Goal: Information Seeking & Learning: Find specific fact

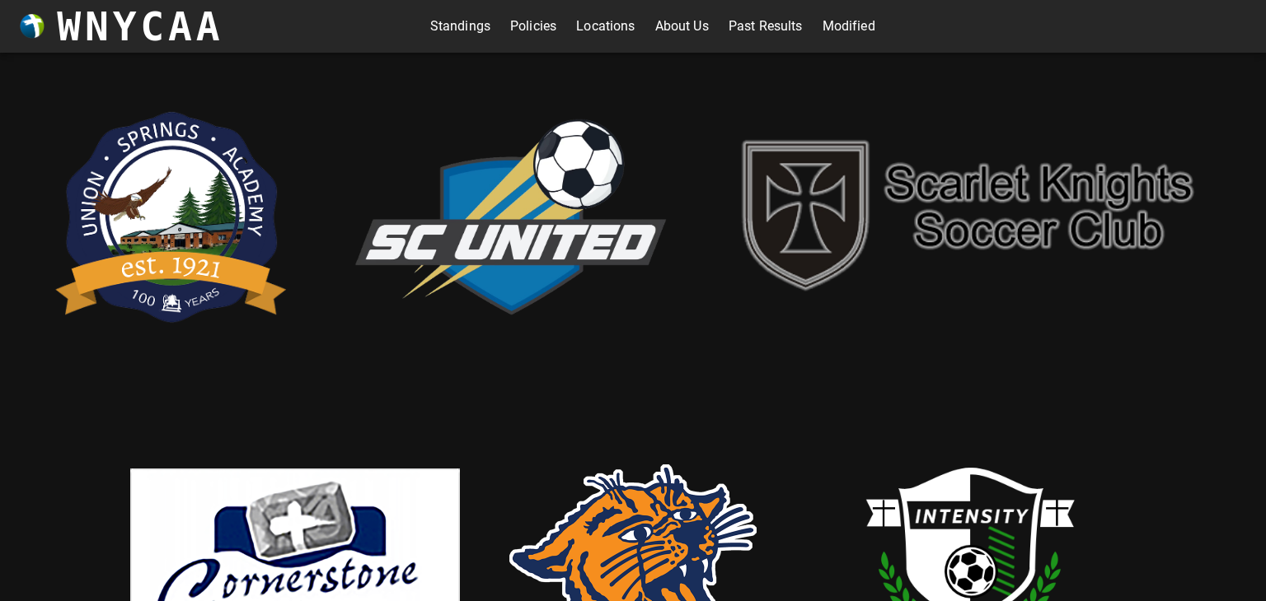
click at [478, 40] on div "Standings Policies Locations About Us Past Results Modified" at bounding box center [652, 26] width 858 height 53
click at [469, 34] on link "Standings" at bounding box center [460, 26] width 60 height 26
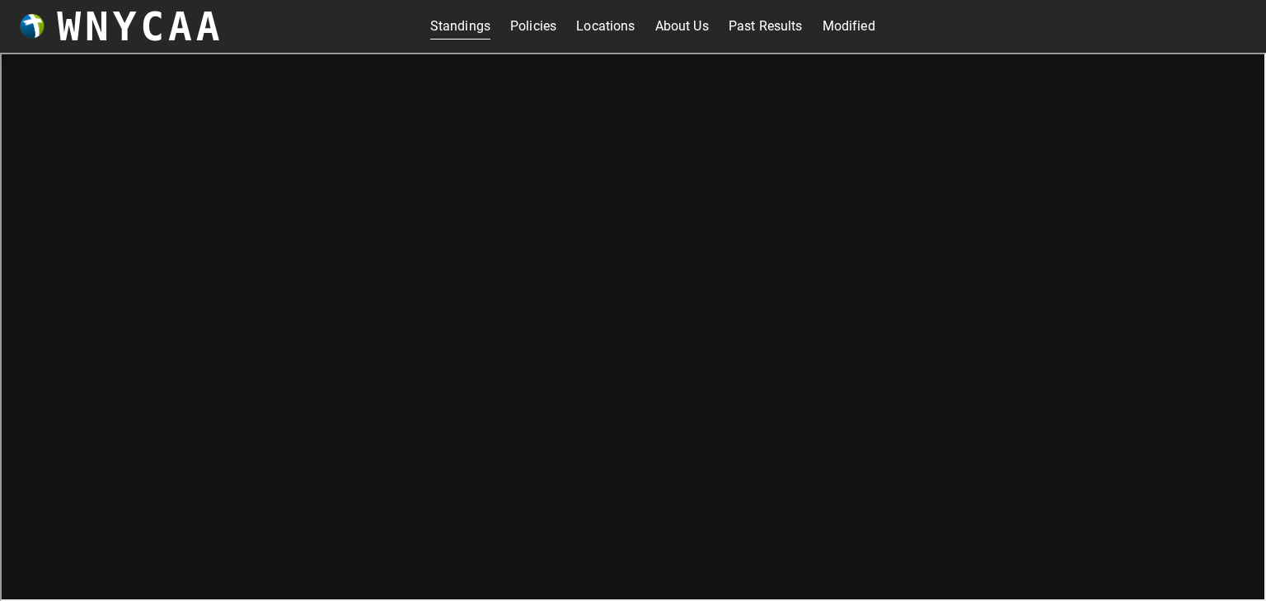
click at [458, 26] on link "Standings" at bounding box center [460, 26] width 60 height 26
click at [464, 33] on link "Standings" at bounding box center [460, 26] width 60 height 26
click at [746, 30] on link "Past Results" at bounding box center [765, 26] width 74 height 26
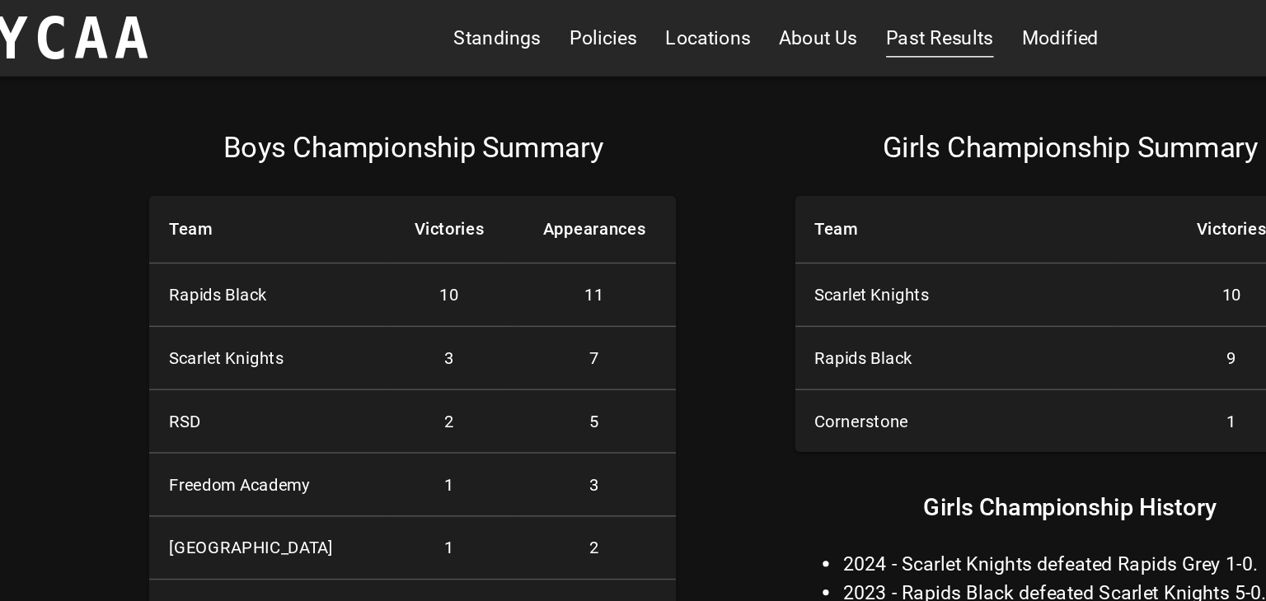
click at [912, 377] on div "Girls Championship Summary Team Victories Scarlet Knights 10 Rapids Black 9 Cor…" at bounding box center [856, 486] width 380 height 835
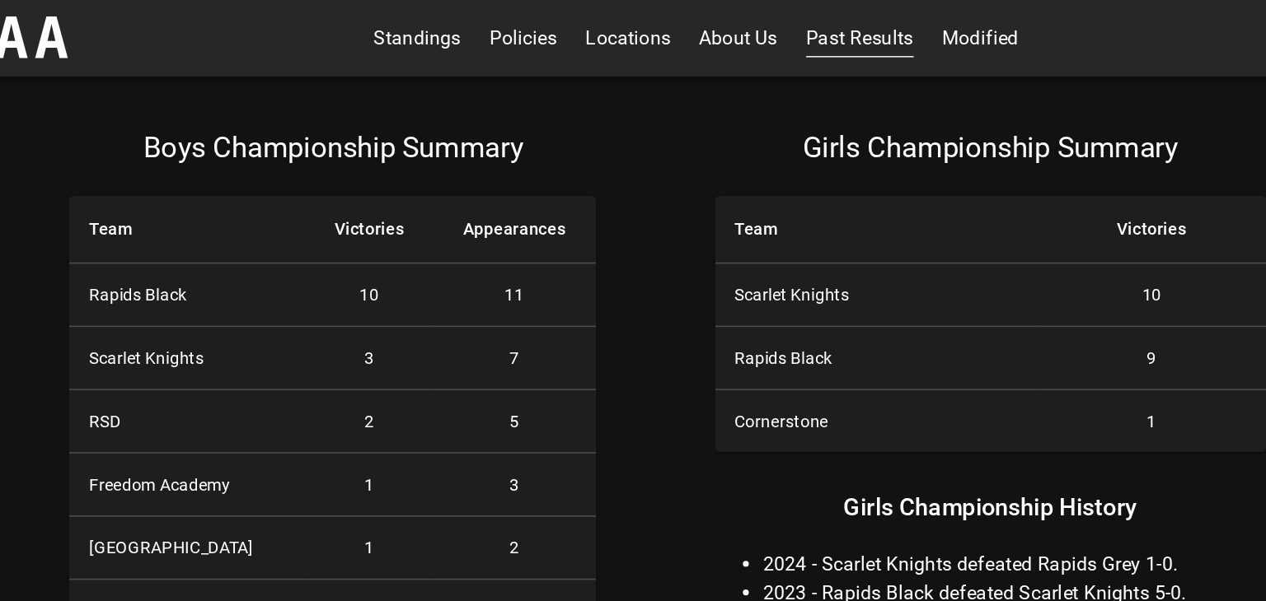
click at [719, 203] on th "Scarlet Knights" at bounding box center [777, 204] width 222 height 44
click at [724, 208] on th "Scarlet Knights" at bounding box center [777, 204] width 222 height 44
click at [690, 36] on link "About Us" at bounding box center [682, 26] width 54 height 26
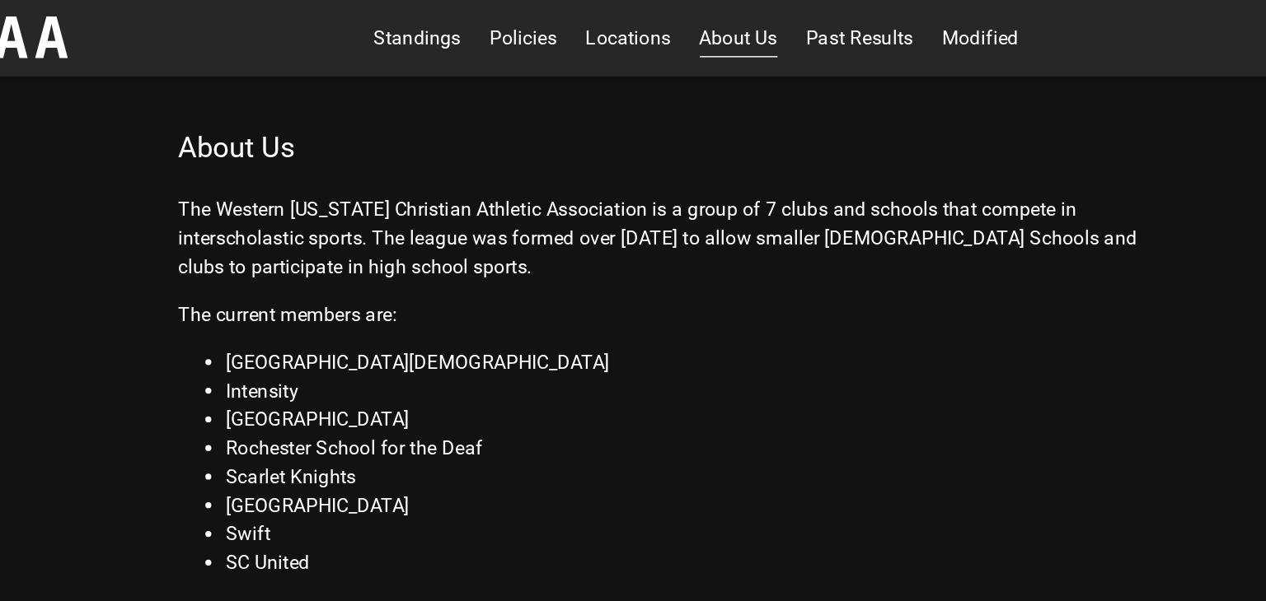
click at [836, 27] on link "Modified" at bounding box center [848, 26] width 53 height 26
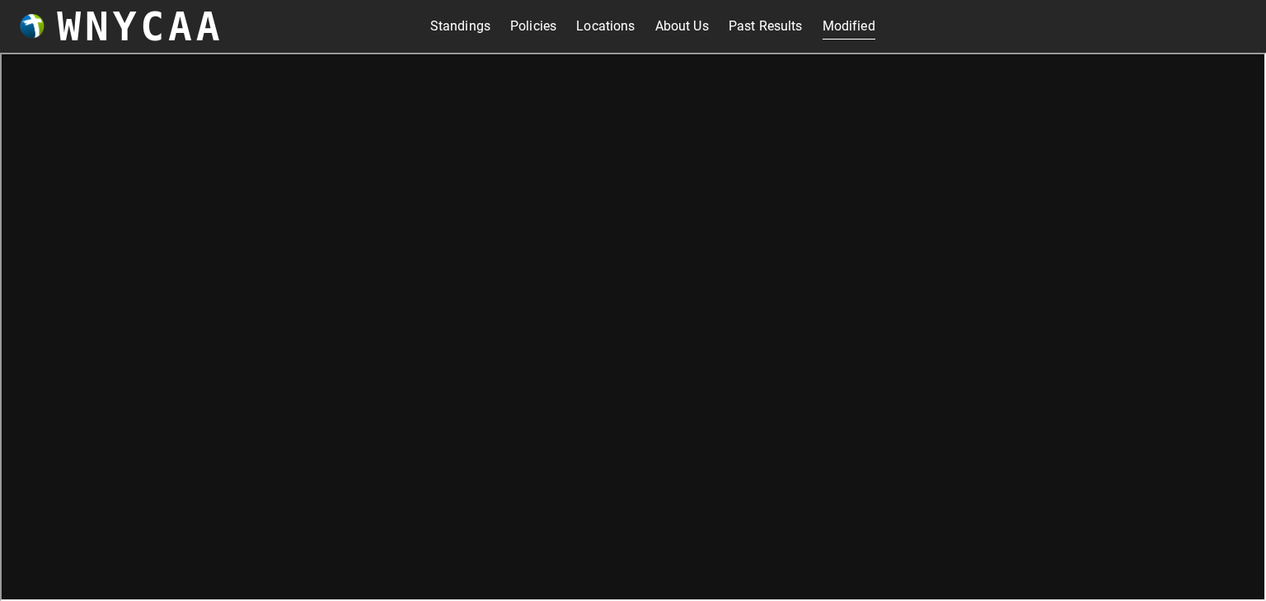
scroll to position [5, 0]
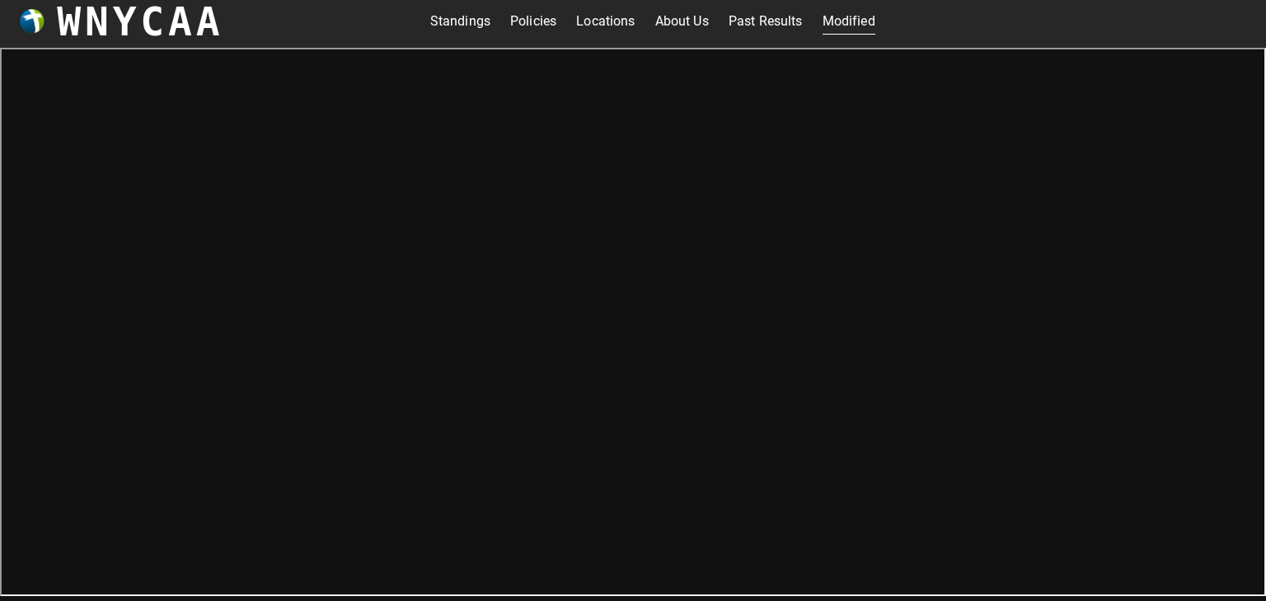
click at [527, 20] on link "Policies" at bounding box center [533, 21] width 46 height 26
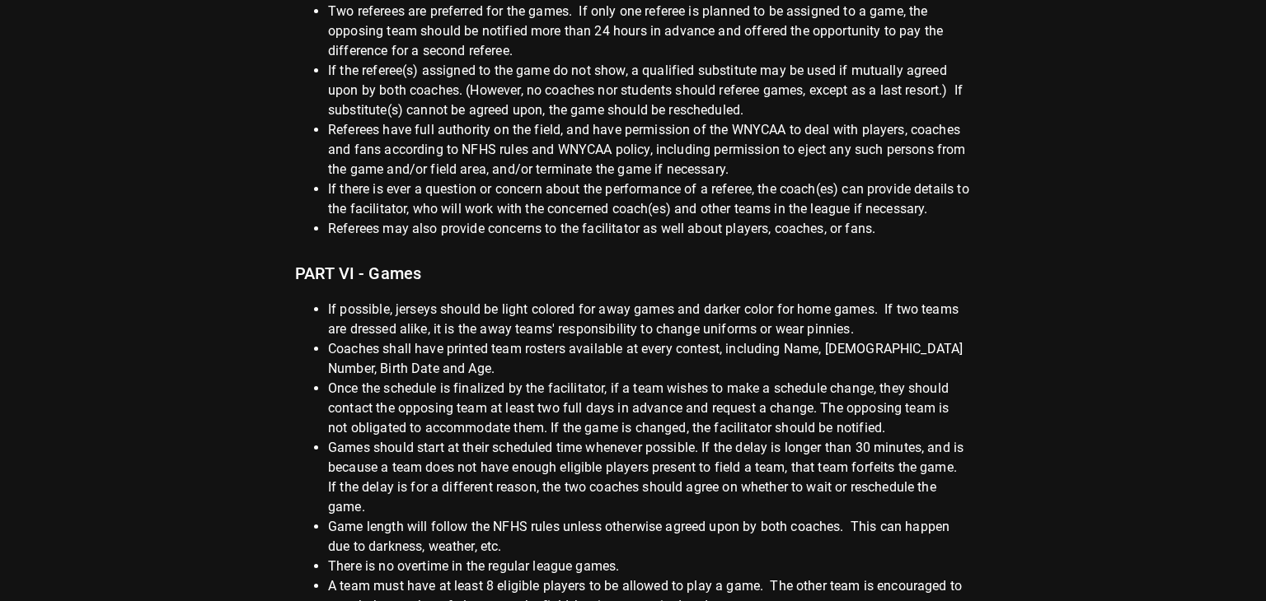
scroll to position [1212, 0]
click at [918, 493] on li "Games should start at their scheduled time whenever possible. If the delay is l…" at bounding box center [649, 477] width 643 height 79
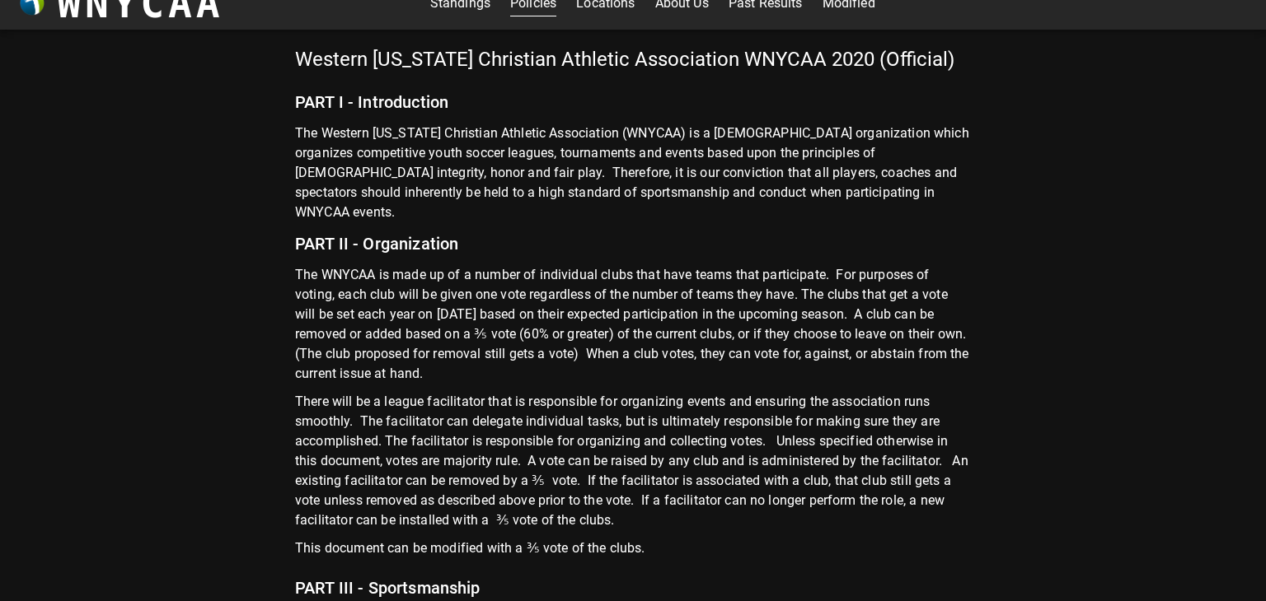
scroll to position [0, 0]
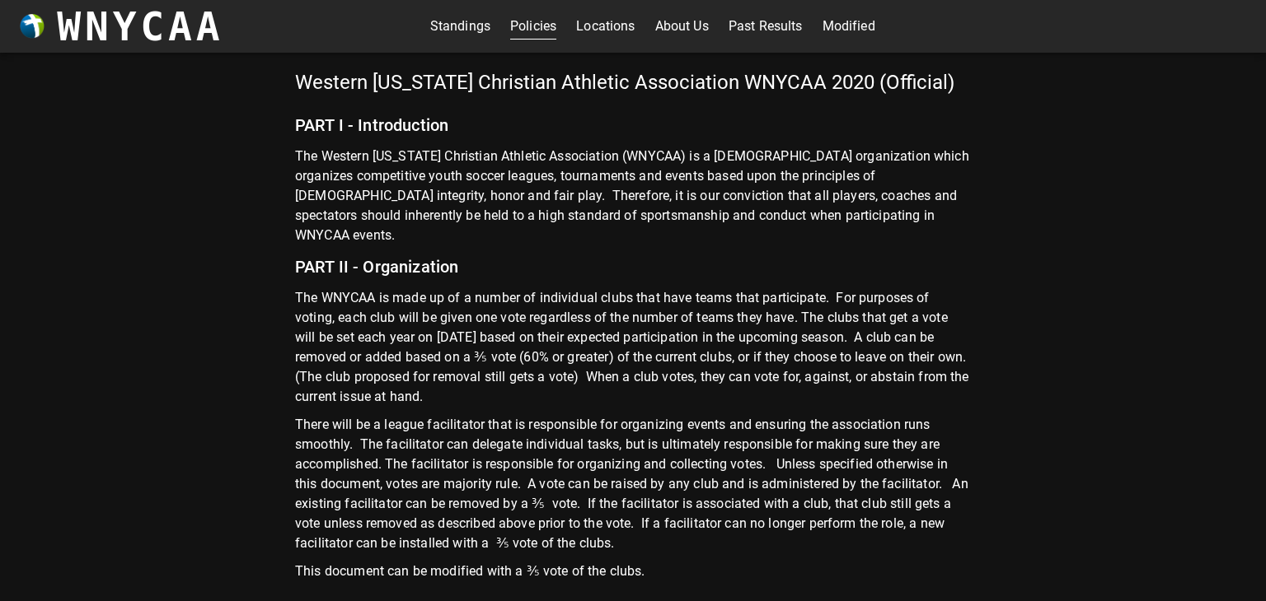
click at [1160, 441] on div "Western [US_STATE] Christian Athletic Association WNYCAA 2020 (Official) PART I…" at bounding box center [633, 327] width 1266 height 549
click at [596, 29] on link "Locations" at bounding box center [605, 26] width 58 height 26
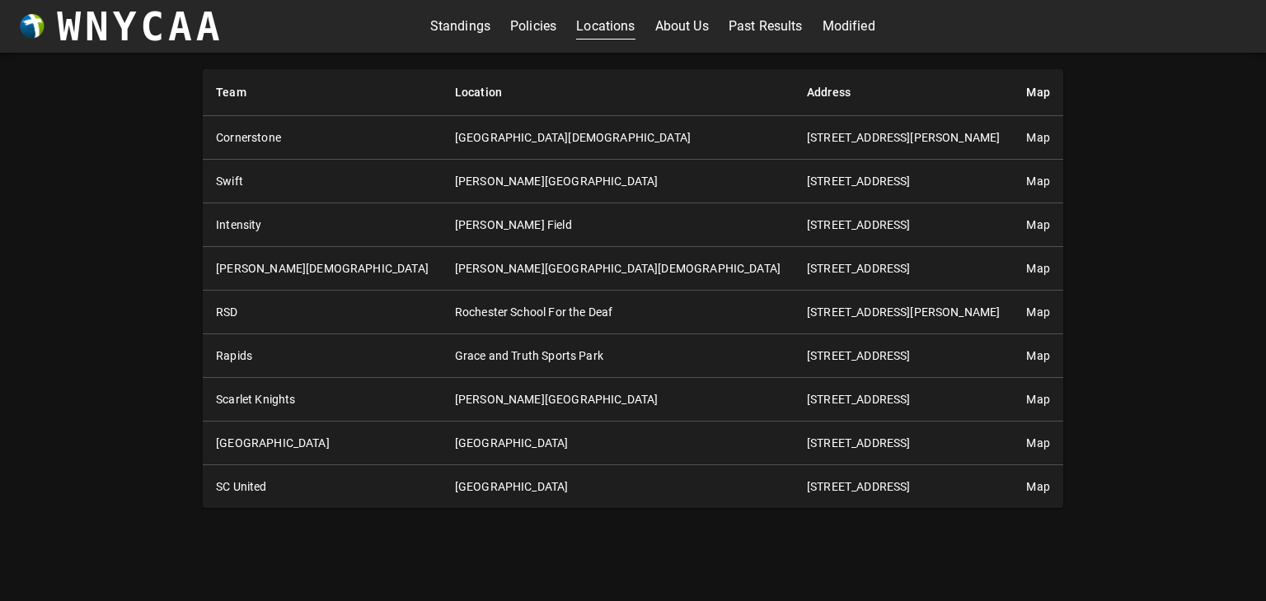
click at [522, 35] on link "Policies" at bounding box center [533, 26] width 46 height 26
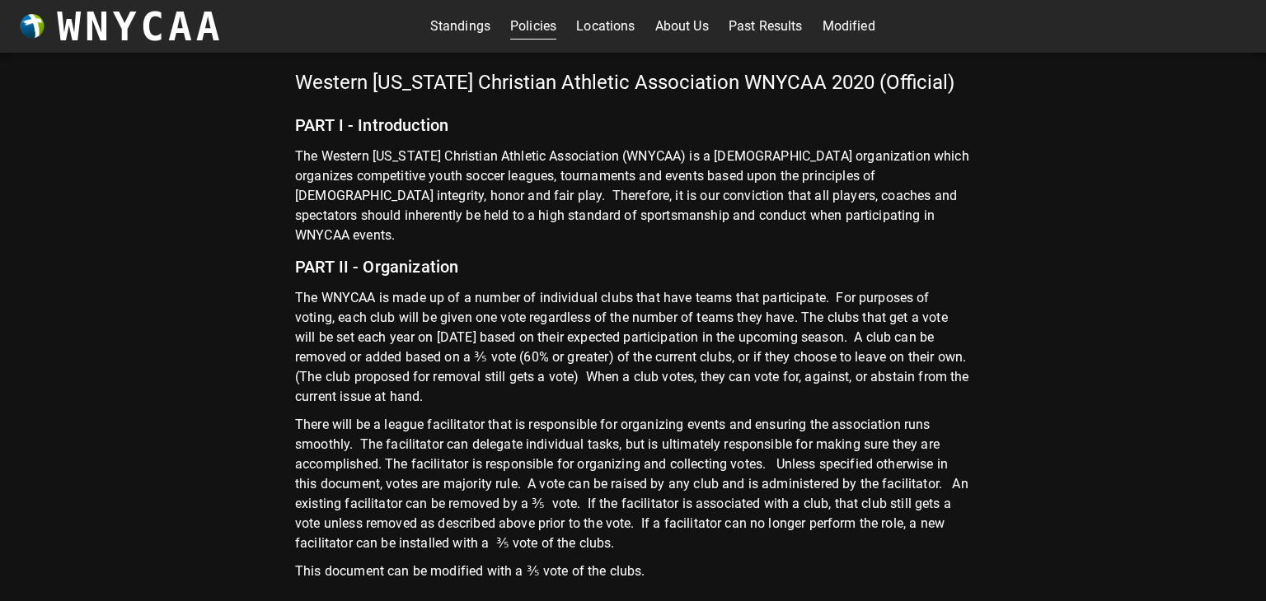
click at [526, 38] on link "Policies" at bounding box center [533, 26] width 46 height 26
click at [456, 22] on link "Standings" at bounding box center [460, 26] width 60 height 26
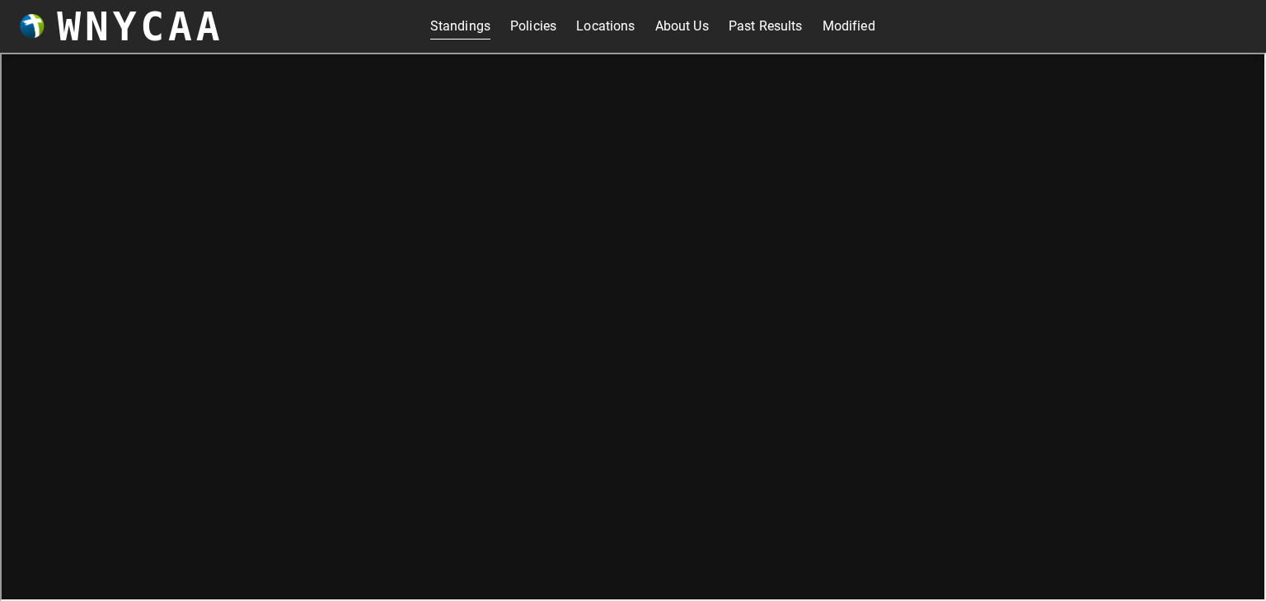
scroll to position [5, 0]
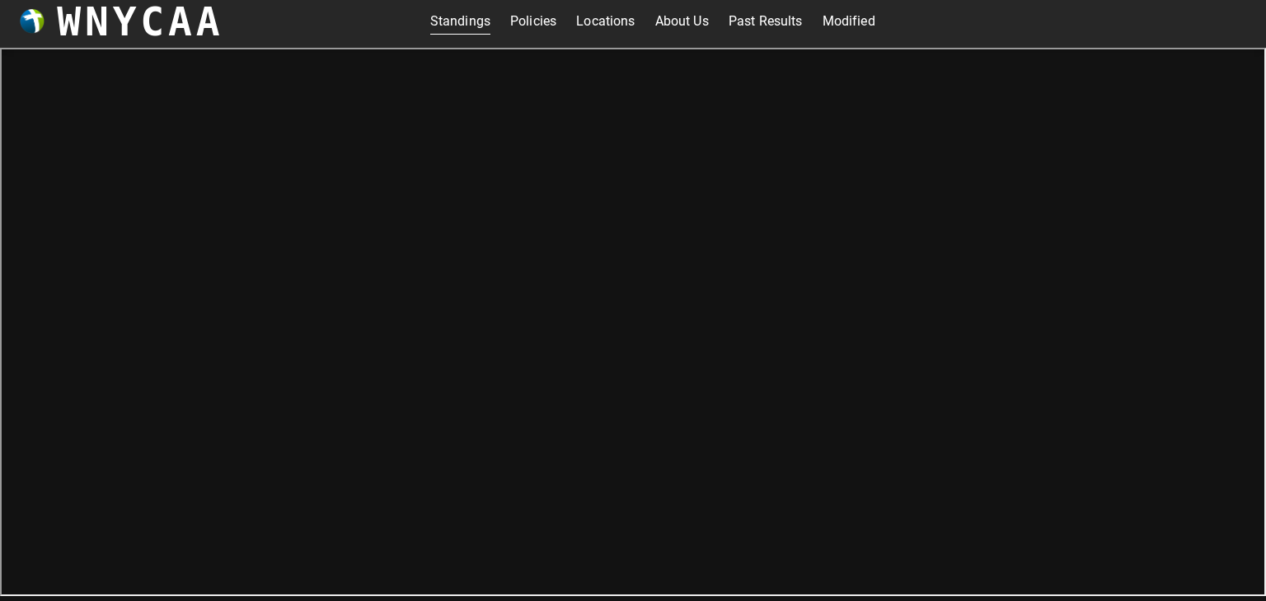
click at [533, 24] on link "Policies" at bounding box center [533, 21] width 46 height 26
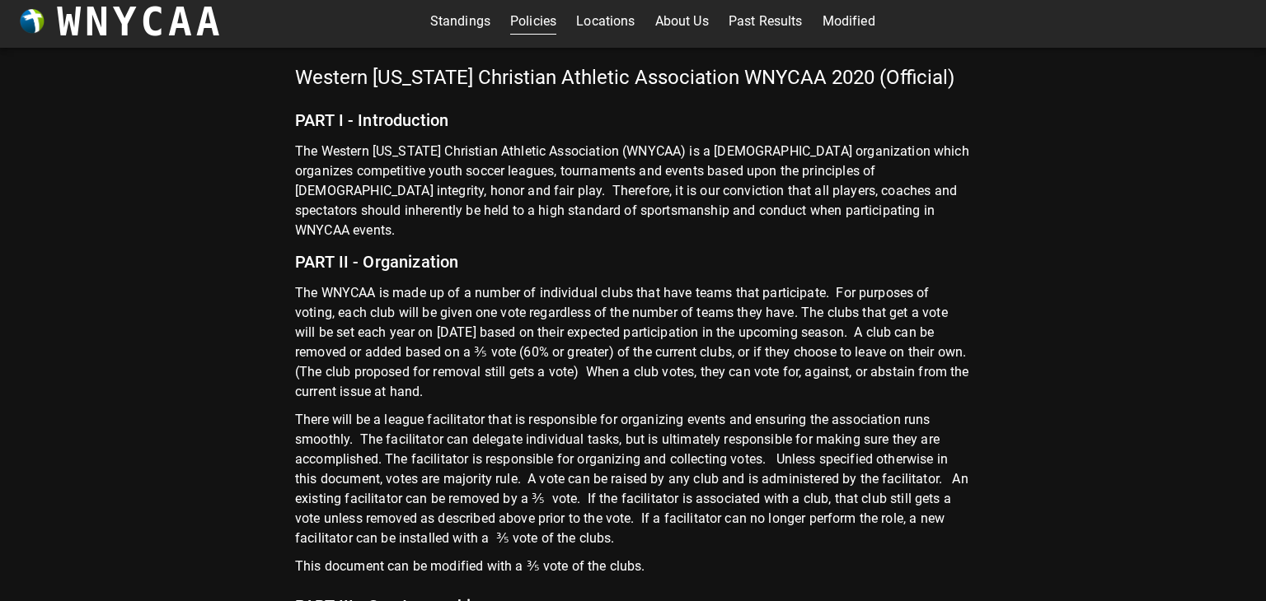
click at [629, 16] on link "Locations" at bounding box center [605, 21] width 58 height 26
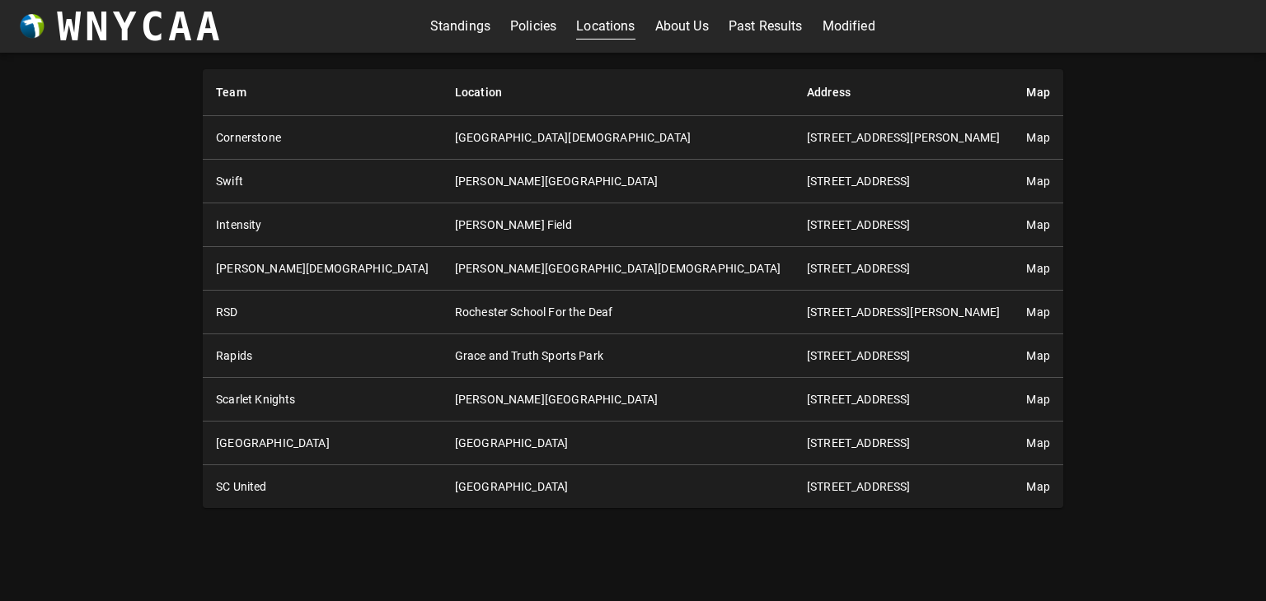
click at [643, 25] on div "Standings Policies Locations About Us Past Results Modified" at bounding box center [652, 26] width 445 height 26
click at [655, 25] on link "About Us" at bounding box center [682, 26] width 54 height 26
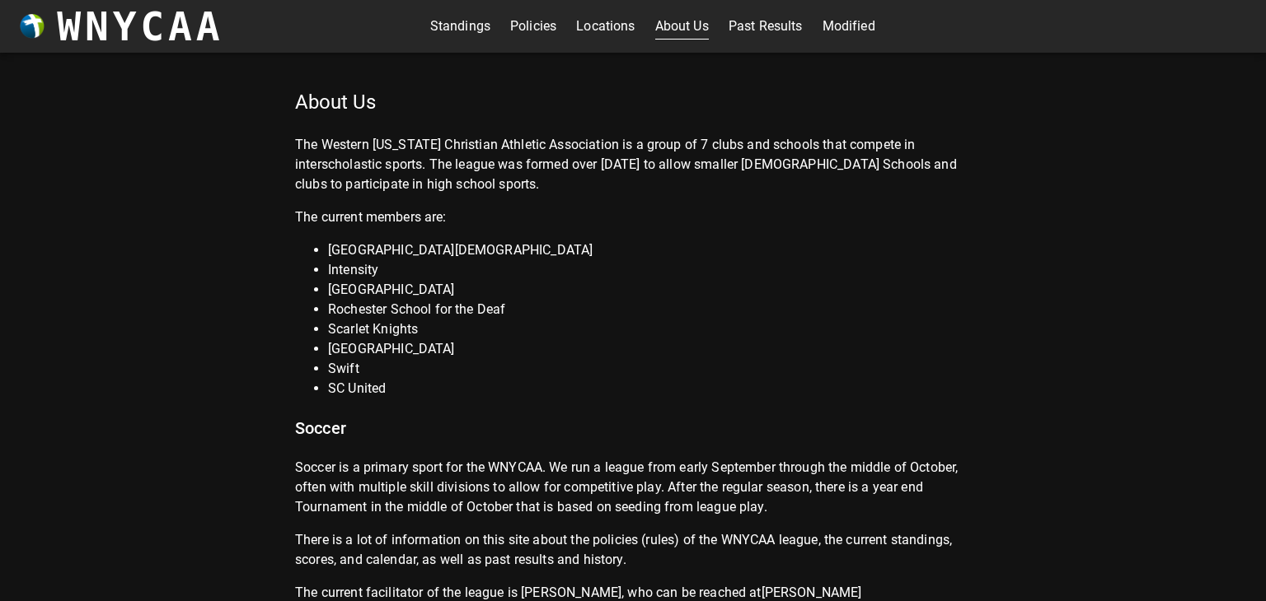
click at [784, 35] on link "Past Results" at bounding box center [765, 26] width 74 height 26
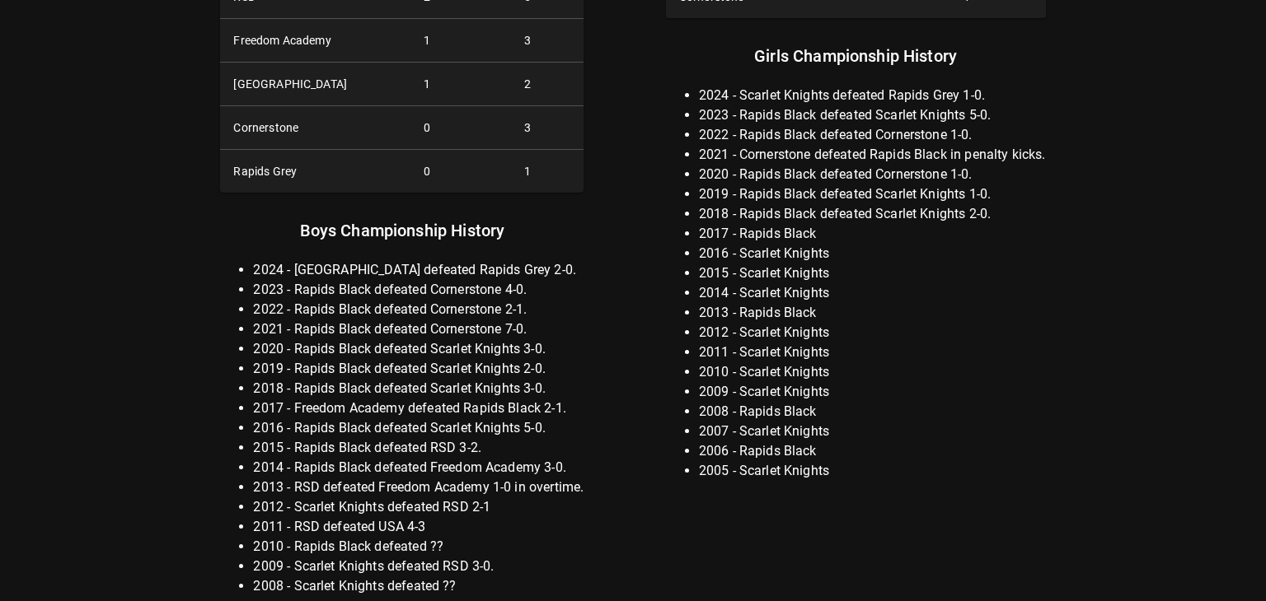
scroll to position [302, 0]
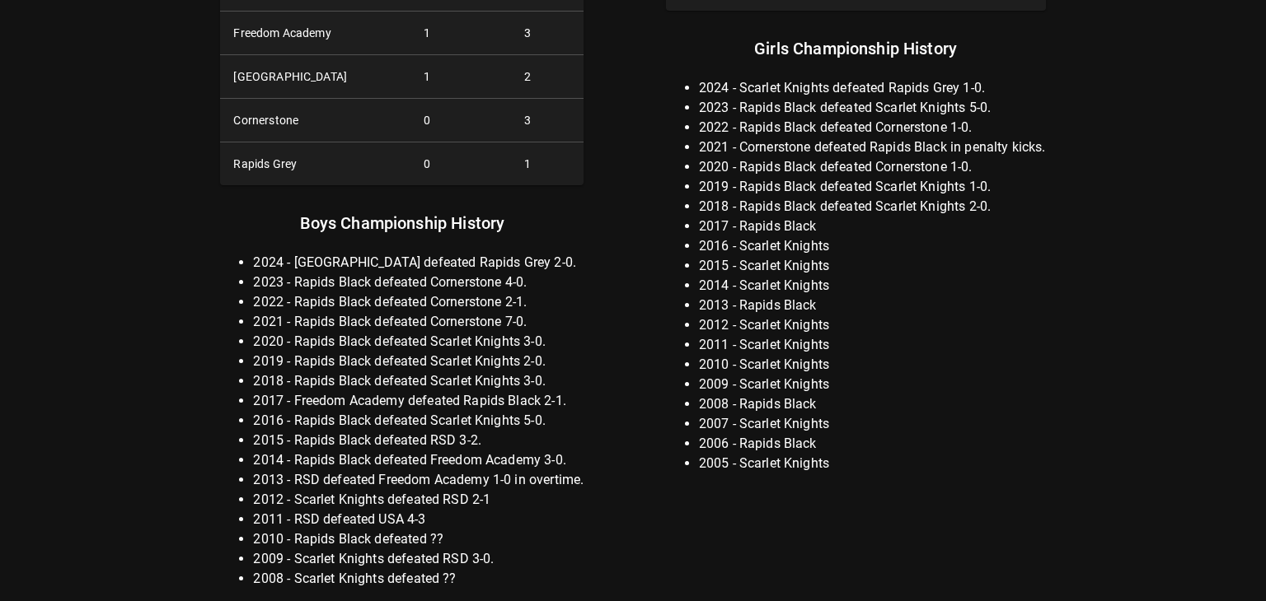
click at [824, 204] on li "2018 - Rapids Black defeated Scarlet Knights 2-0." at bounding box center [872, 207] width 347 height 20
click at [813, 199] on li "2018 - Rapids Black defeated Scarlet Knights 2-0." at bounding box center [872, 207] width 347 height 20
click at [824, 179] on li "2019 - Rapids Black defeated Scarlet Knights 1-0." at bounding box center [872, 187] width 347 height 20
click at [860, 159] on li "2020 - Rapids Black defeated Cornerstone 1-0." at bounding box center [872, 167] width 347 height 20
click at [870, 143] on li "2021 - Cornerstone defeated Rapids Black in penalty kicks." at bounding box center [872, 148] width 347 height 20
